Goal: Information Seeking & Learning: Check status

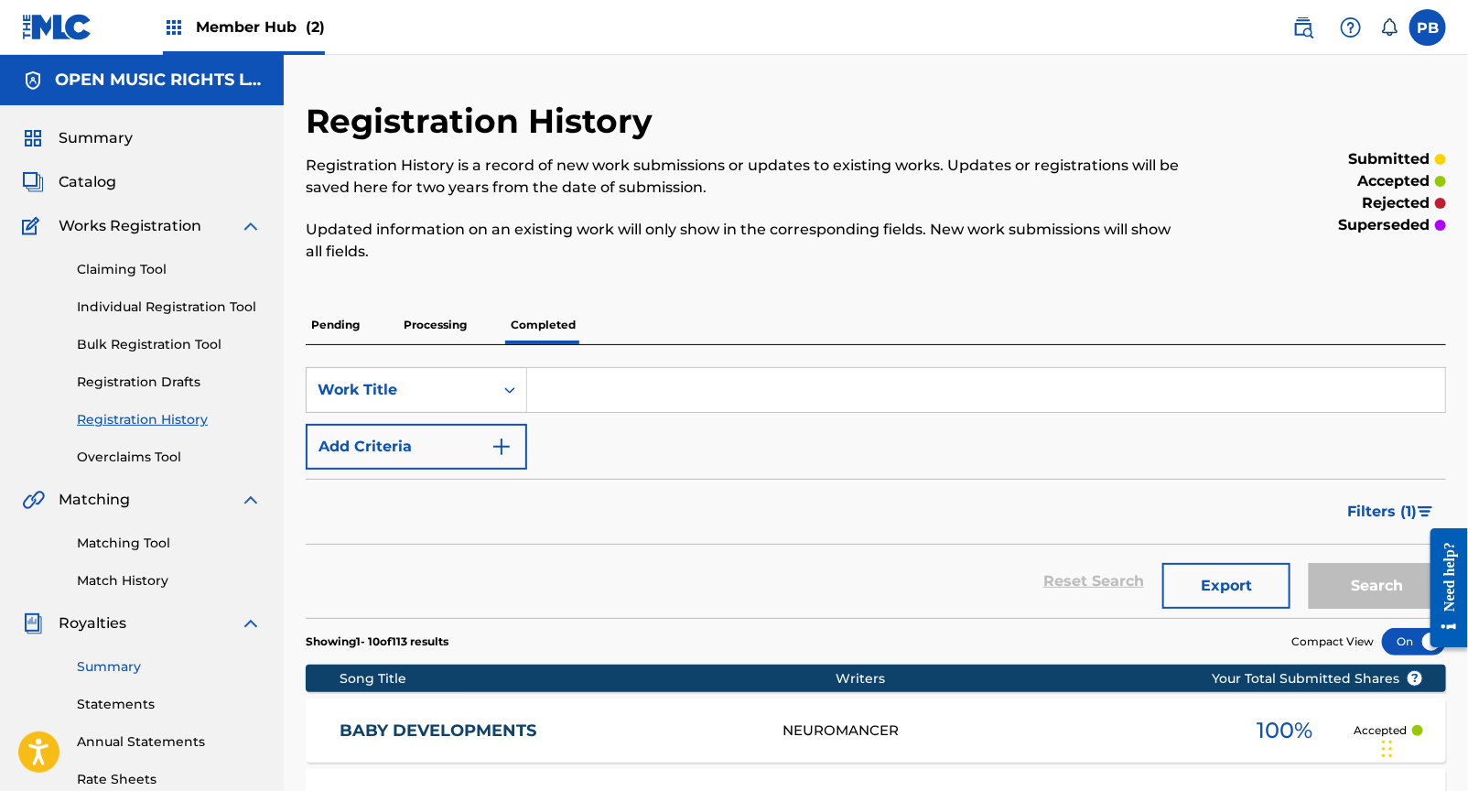
click at [148, 659] on link "Summary" at bounding box center [169, 666] width 185 height 19
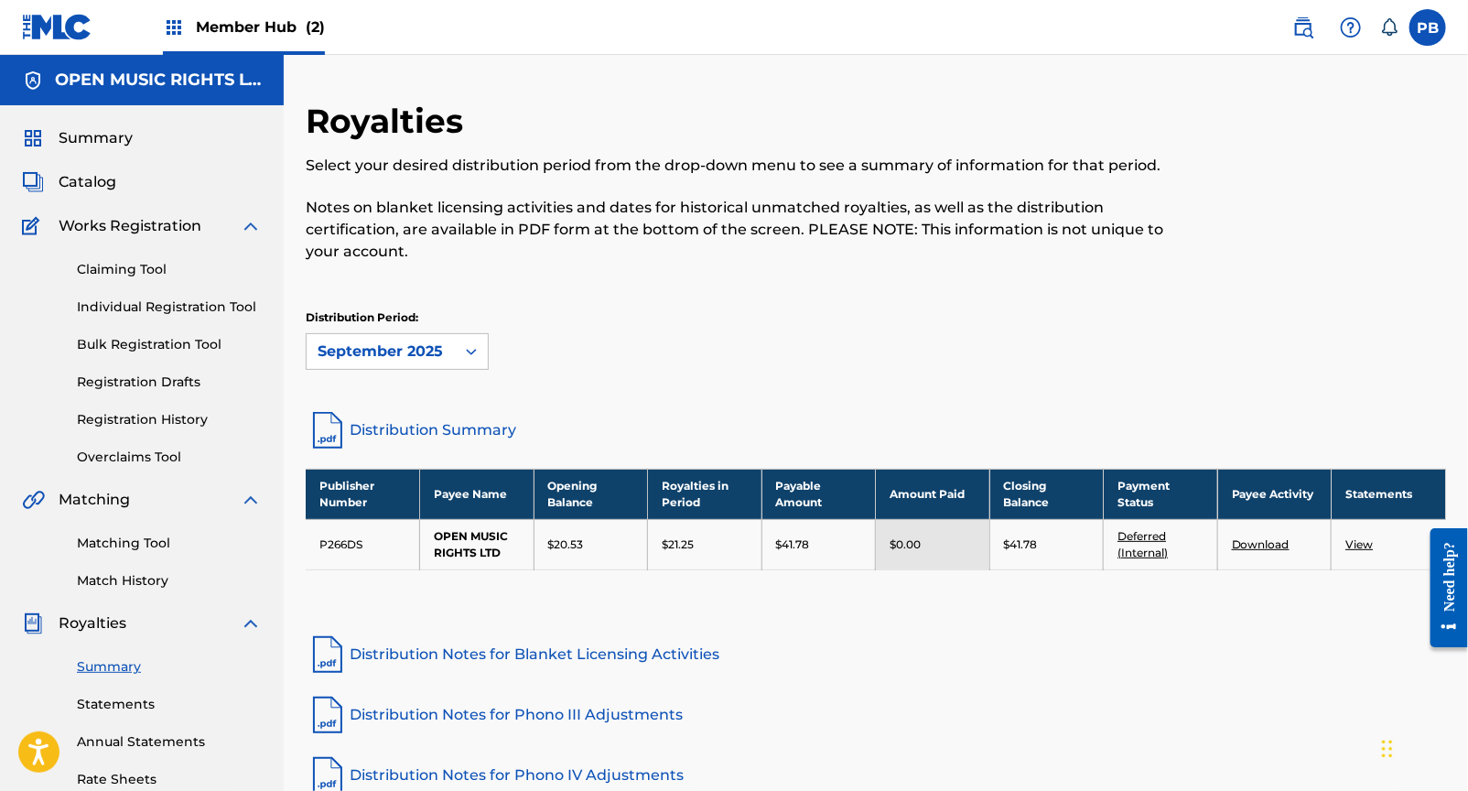
click at [264, 15] on div "Member Hub (2)" at bounding box center [244, 27] width 162 height 54
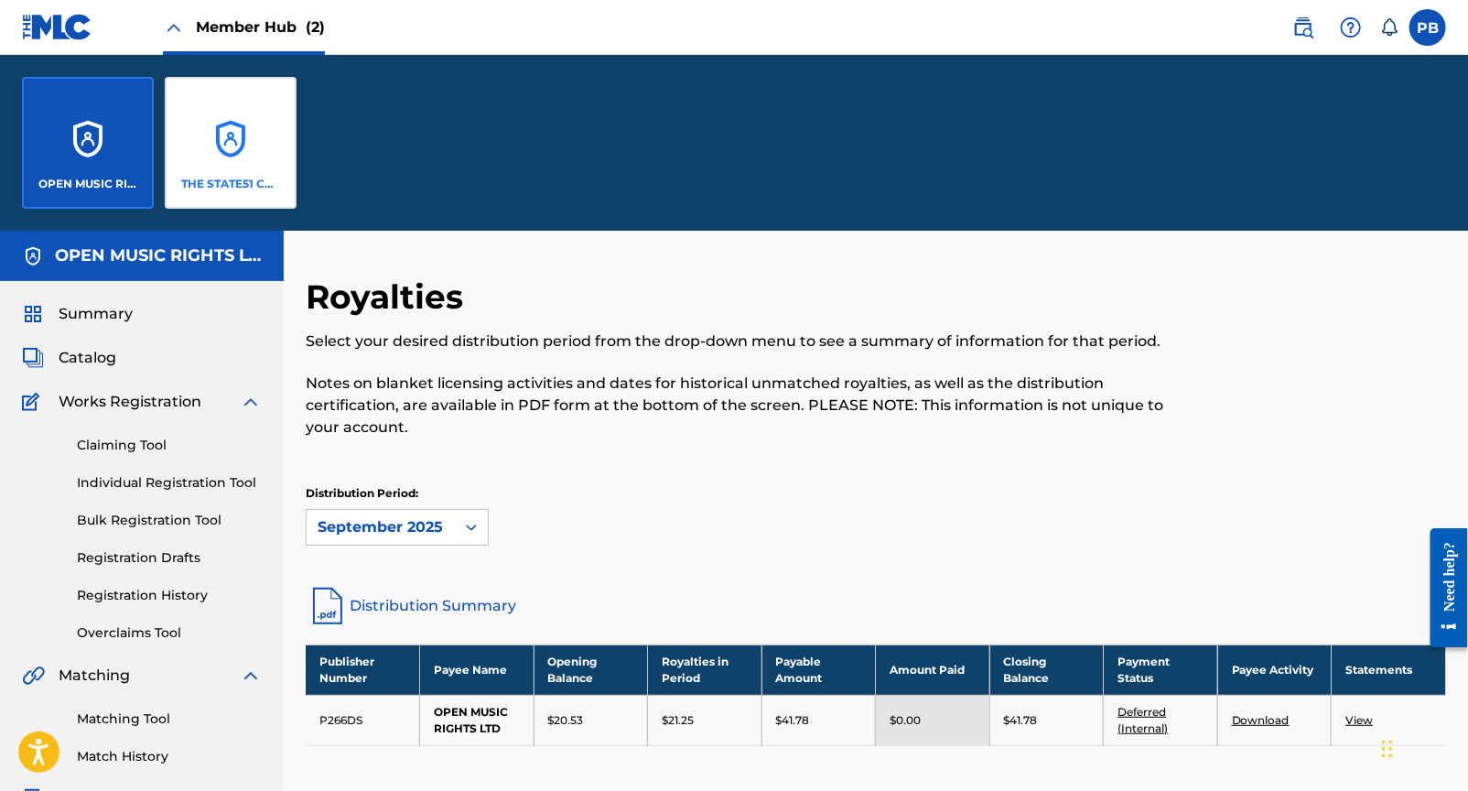
click at [224, 154] on div "THE STATE51 CONSPIRACY LTD" at bounding box center [231, 143] width 132 height 132
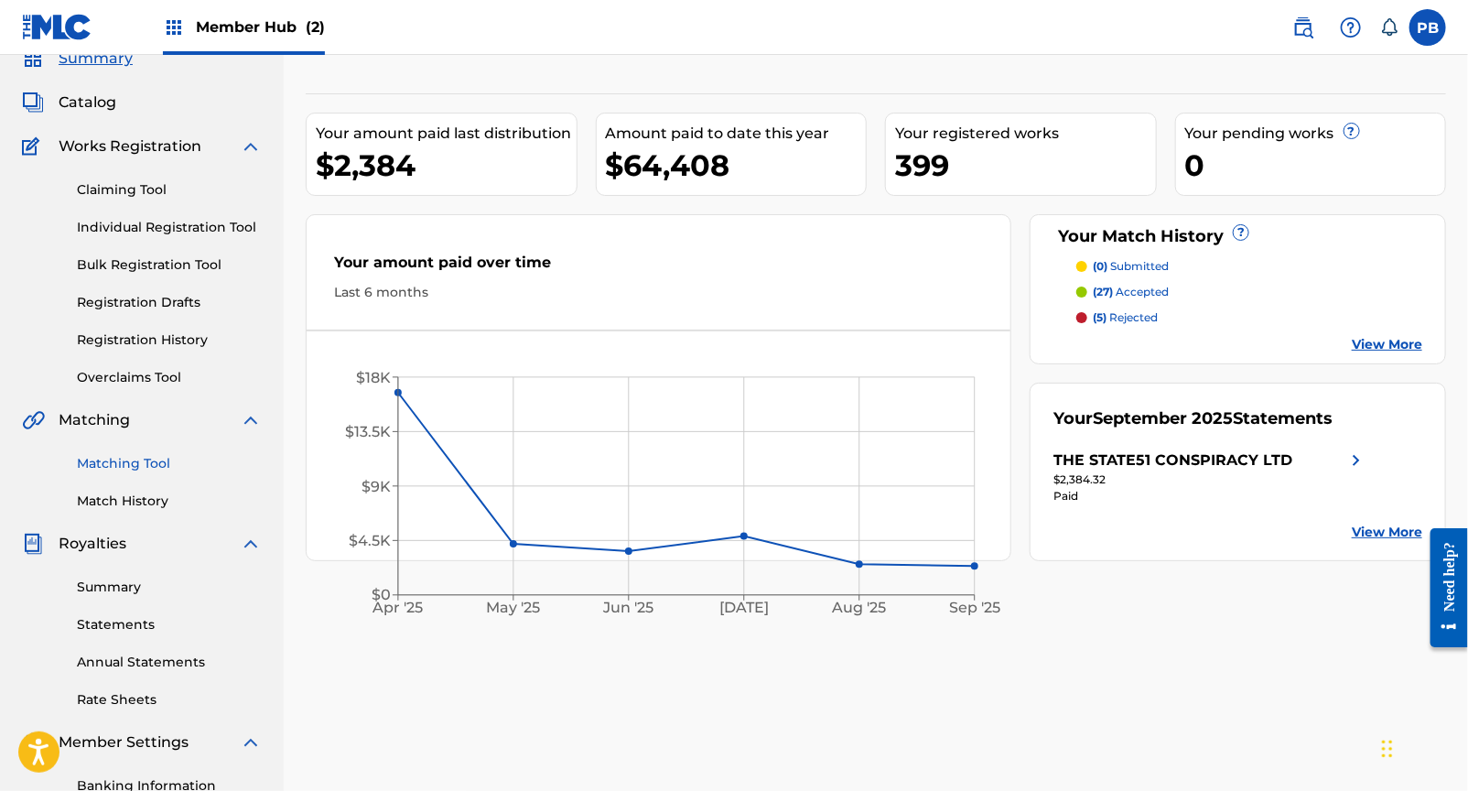
scroll to position [169, 0]
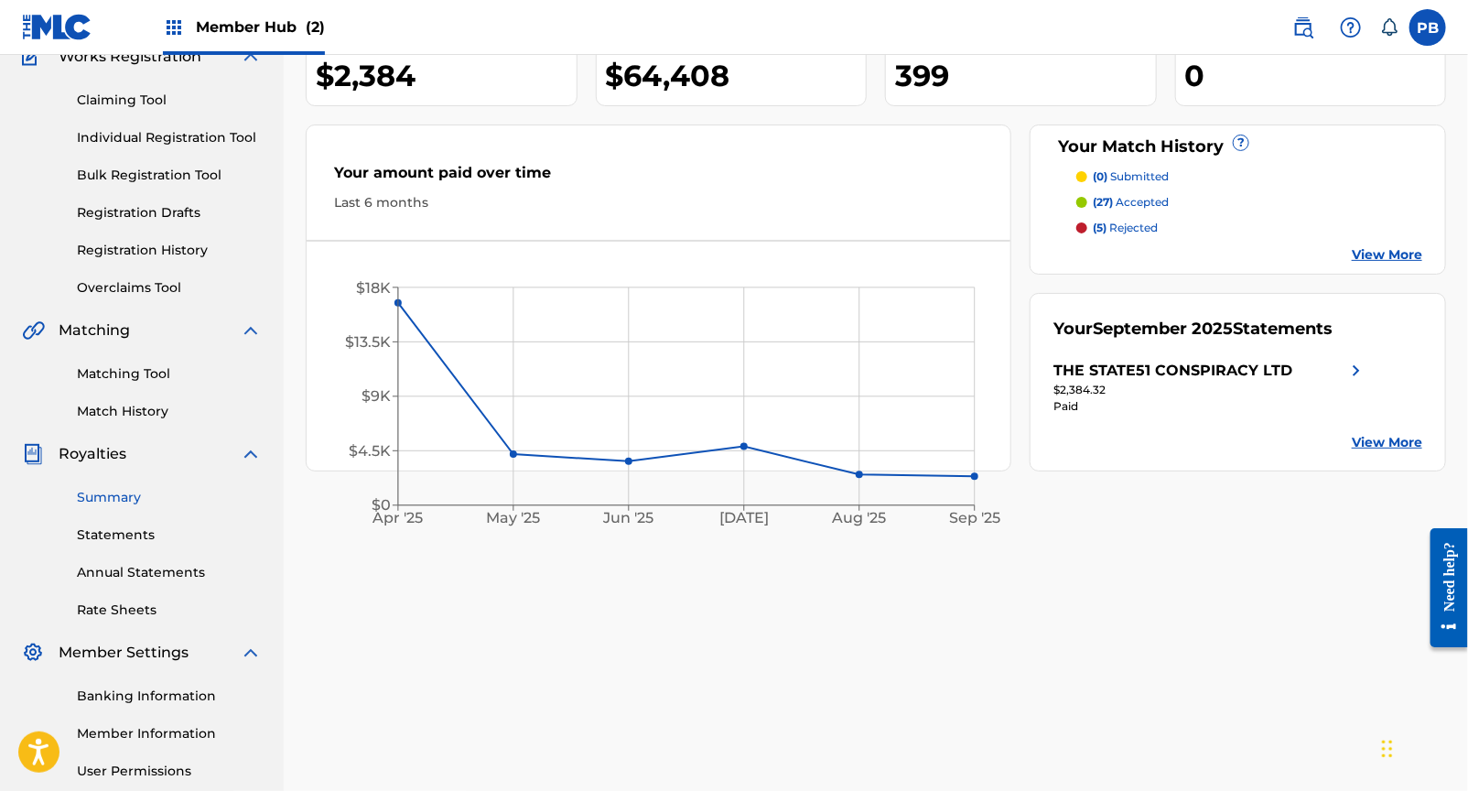
click at [137, 500] on link "Summary" at bounding box center [169, 497] width 185 height 19
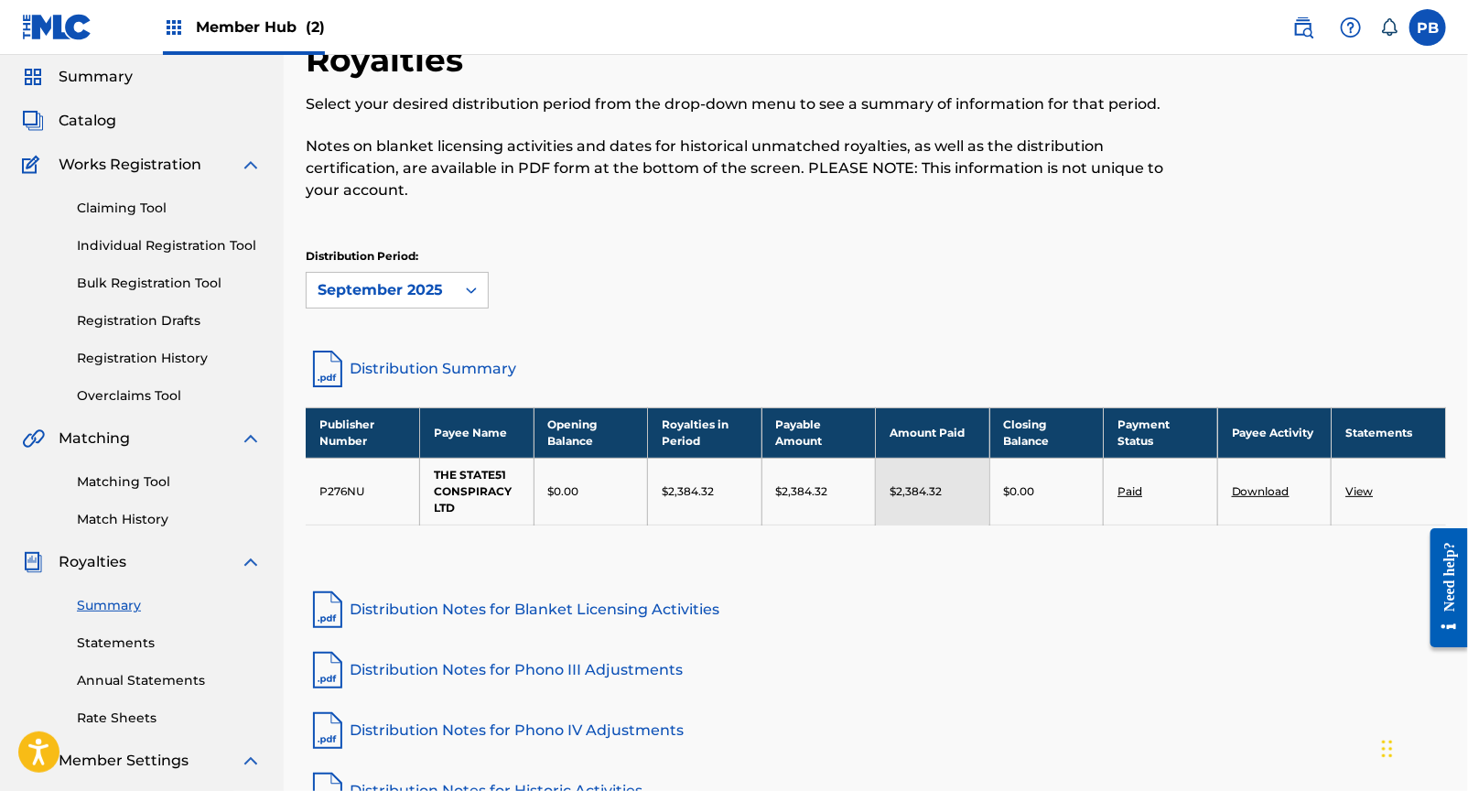
scroll to position [73, 0]
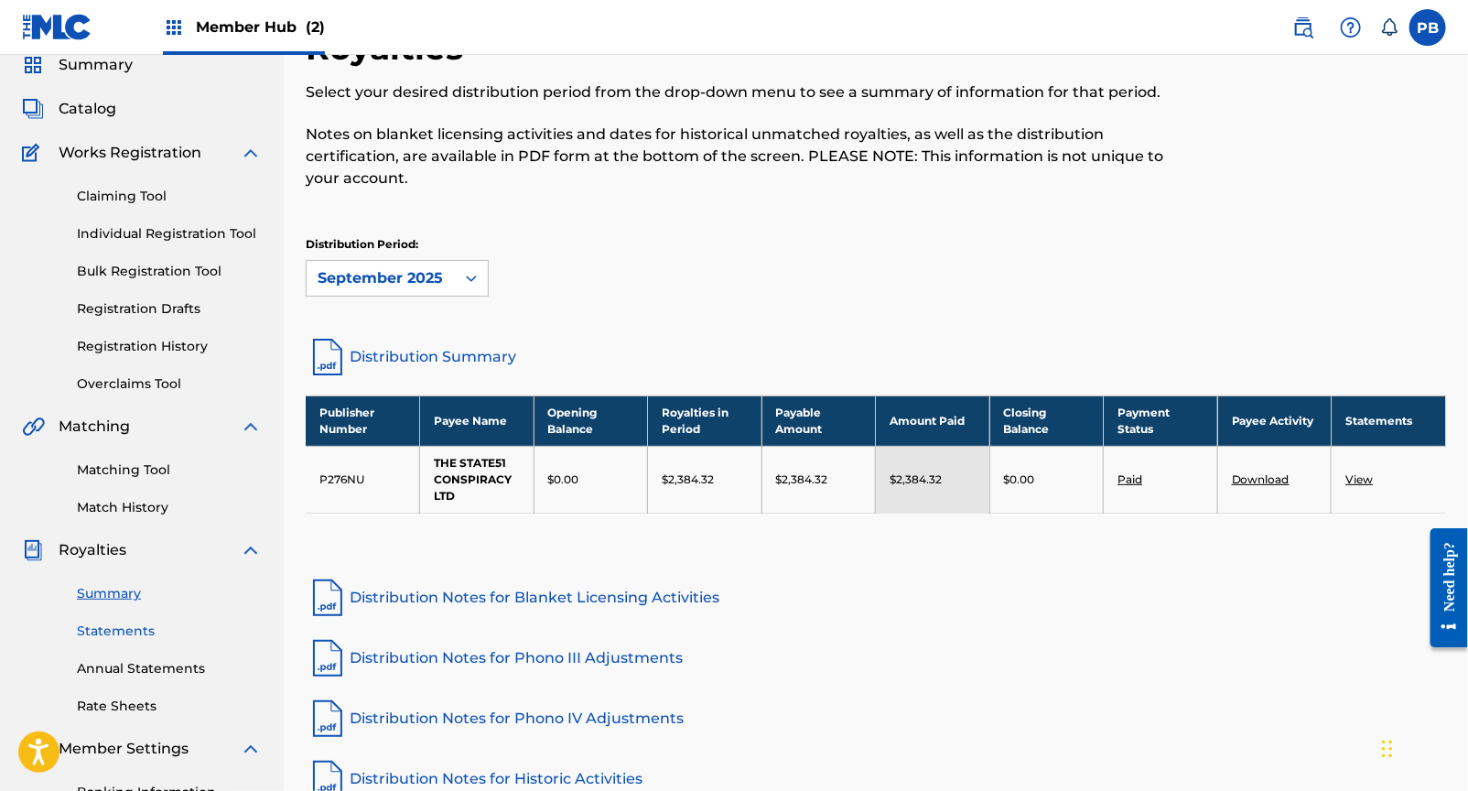
click at [131, 623] on link "Statements" at bounding box center [169, 630] width 185 height 19
